Goal: Download file/media

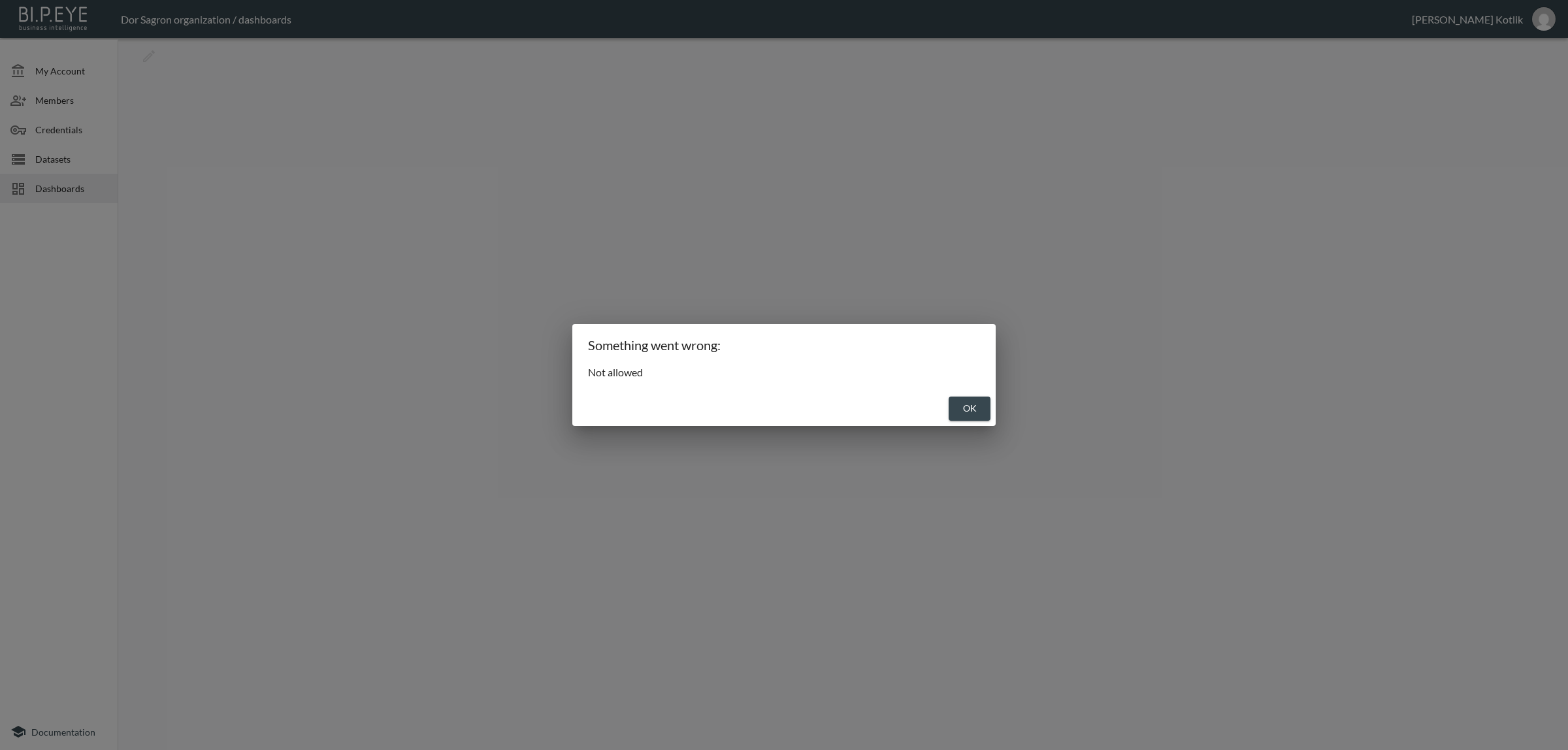
click at [965, 408] on button "OK" at bounding box center [969, 409] width 42 height 24
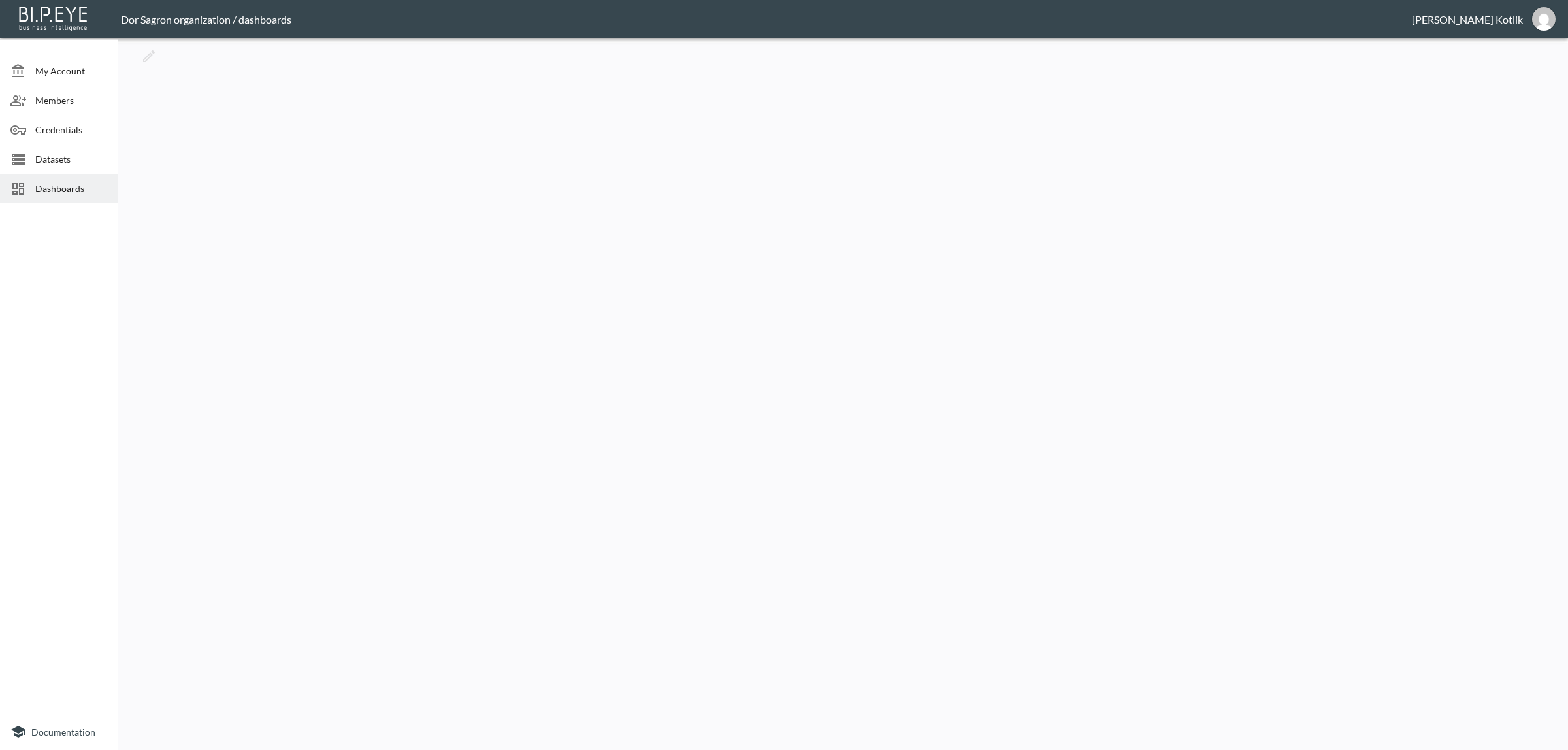
click at [781, 304] on div at bounding box center [843, 393] width 1440 height 701
click at [77, 155] on span "Datasets" at bounding box center [71, 159] width 72 height 14
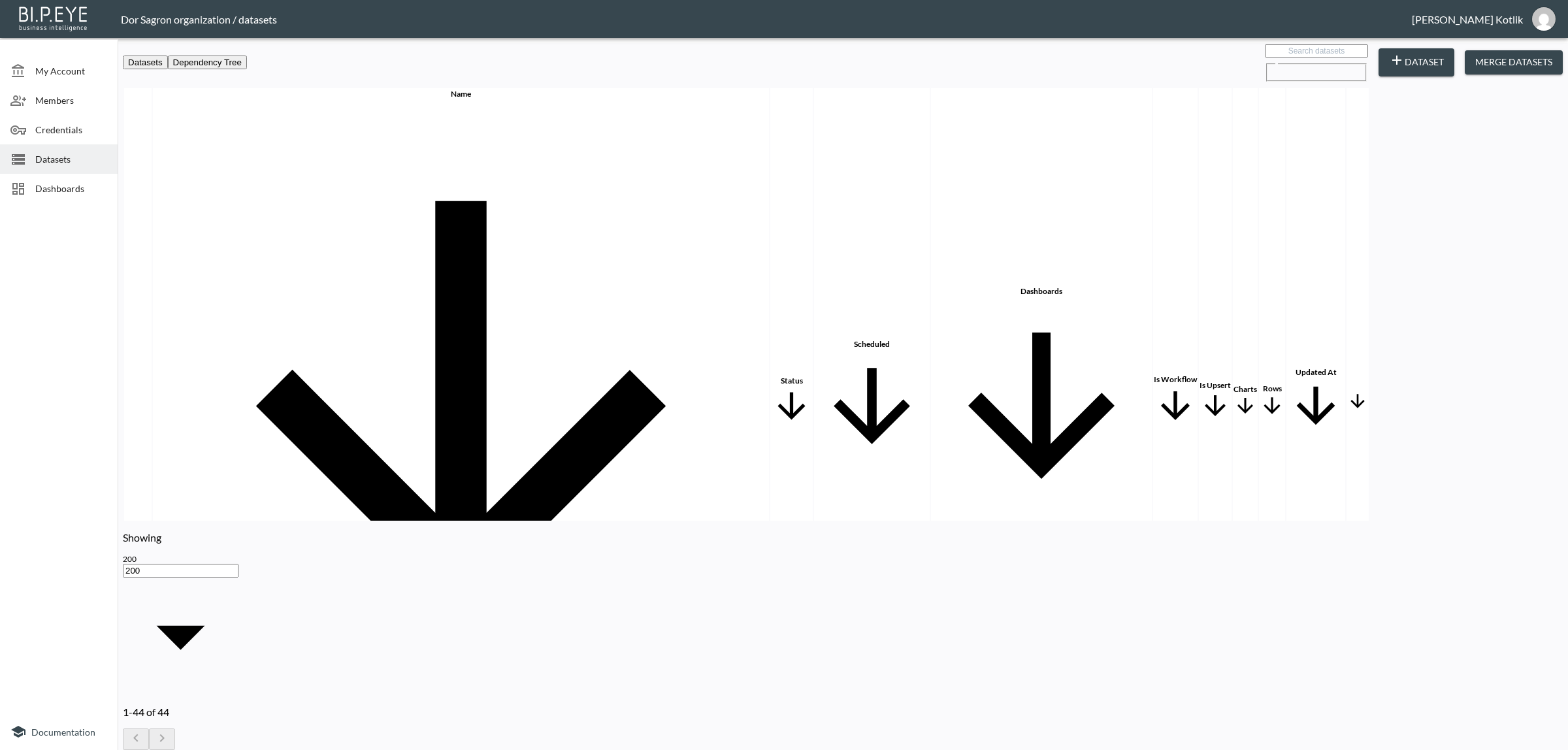
click at [64, 191] on span "Dashboards" at bounding box center [71, 188] width 72 height 14
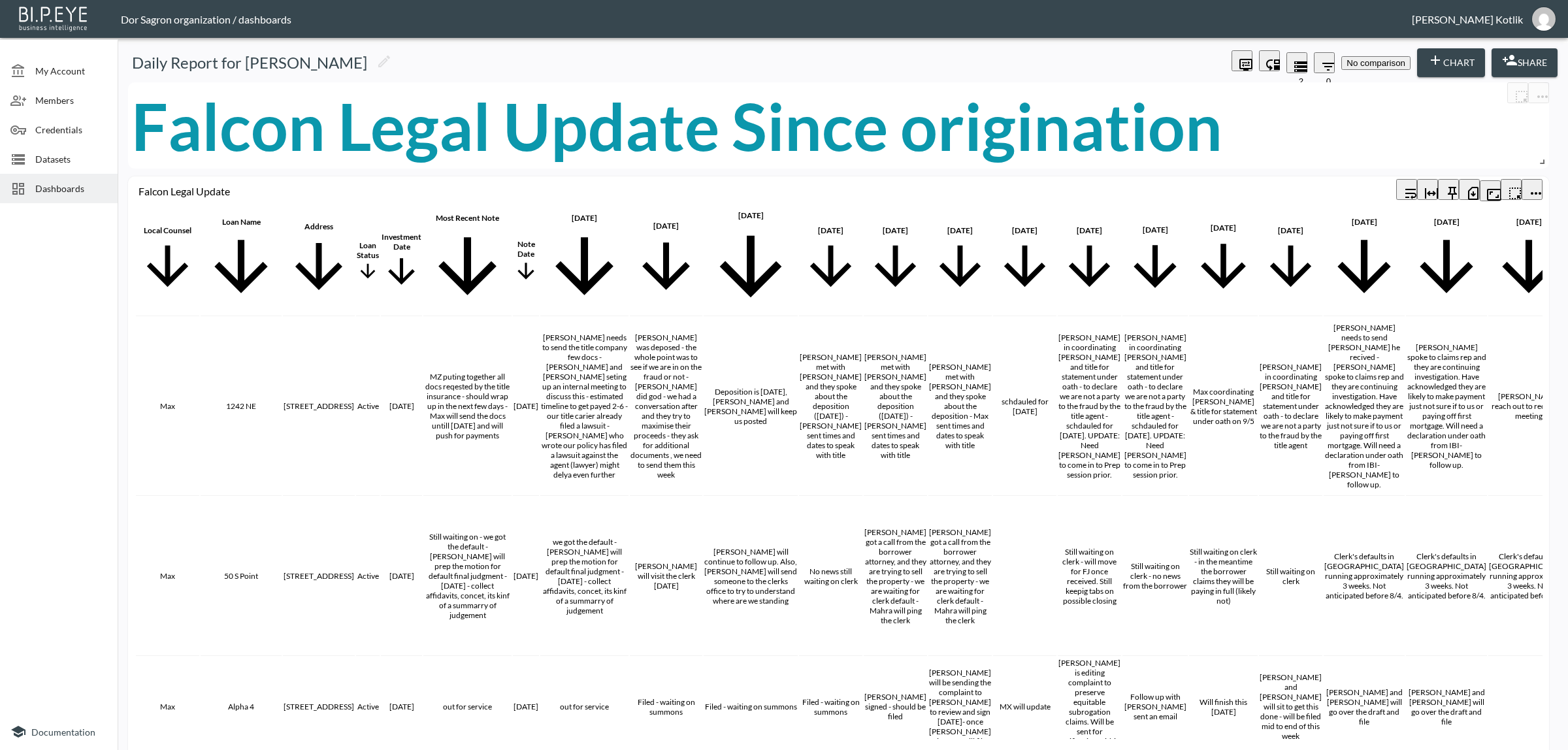
click at [1468, 187] on icon "button" at bounding box center [1473, 193] width 10 height 13
click at [1310, 105] on div "Falcon Legal Update Since origination" at bounding box center [839, 125] width 1415 height 86
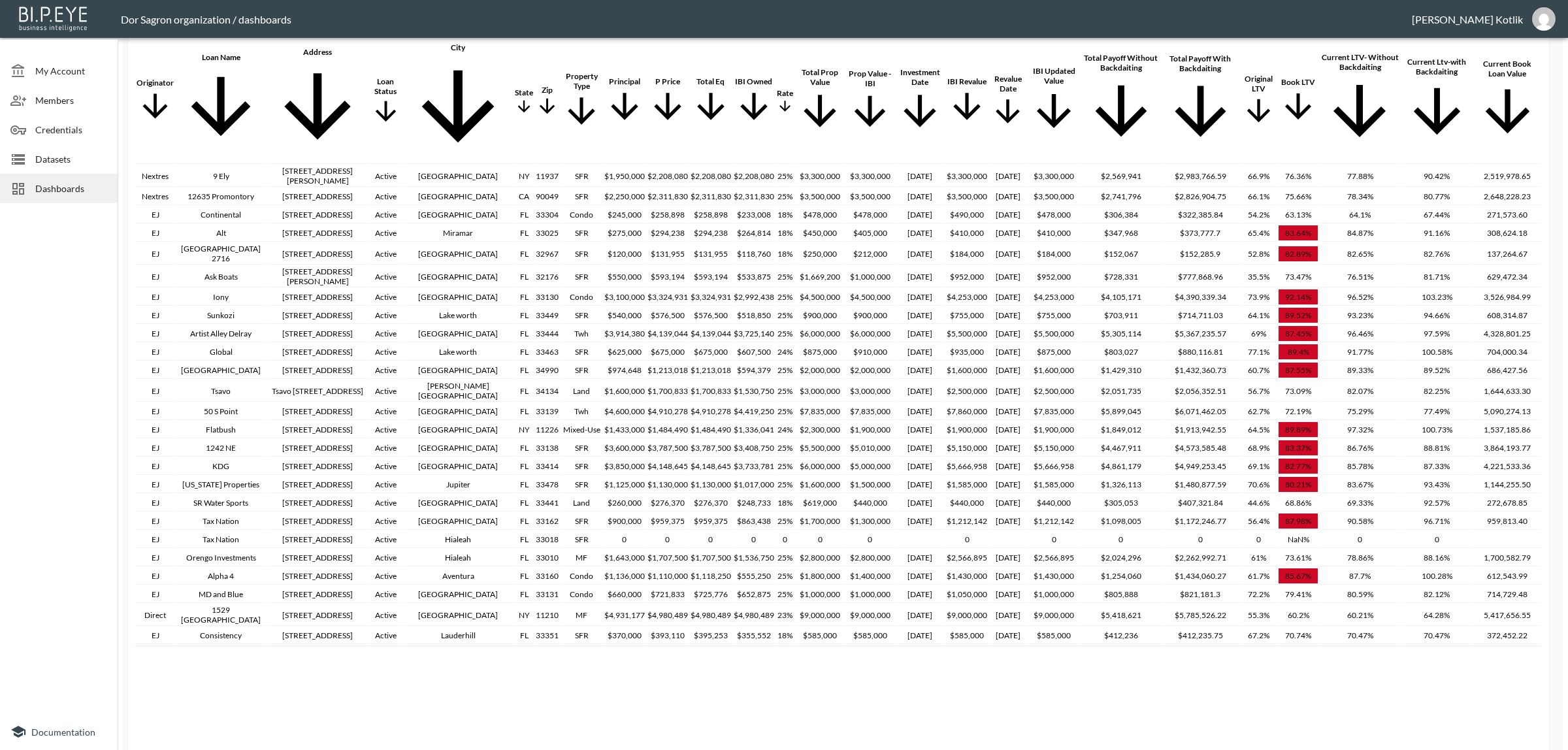
scroll to position [816, 0]
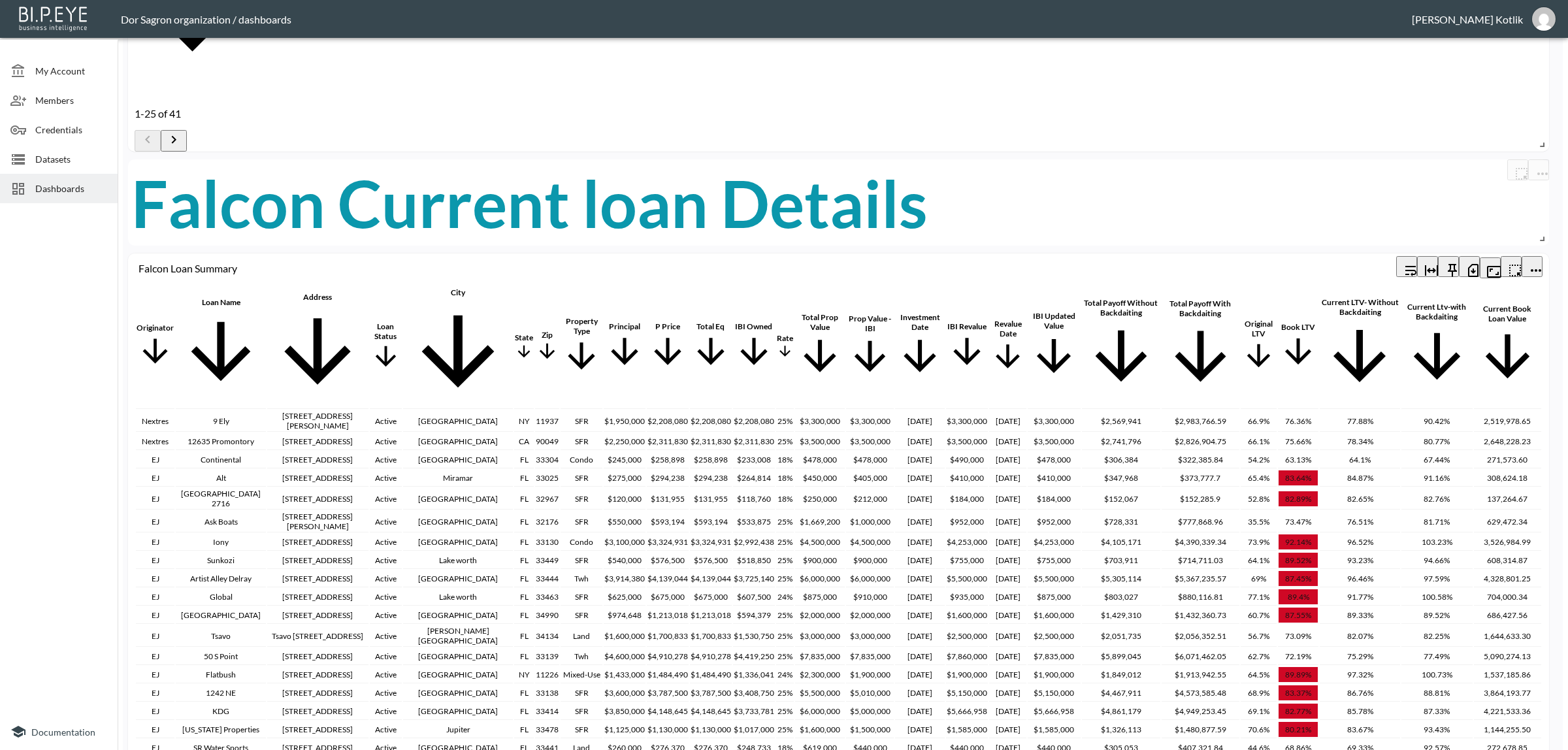
click at [1474, 264] on icon "button" at bounding box center [1473, 270] width 16 height 16
